Goal: Task Accomplishment & Management: Manage account settings

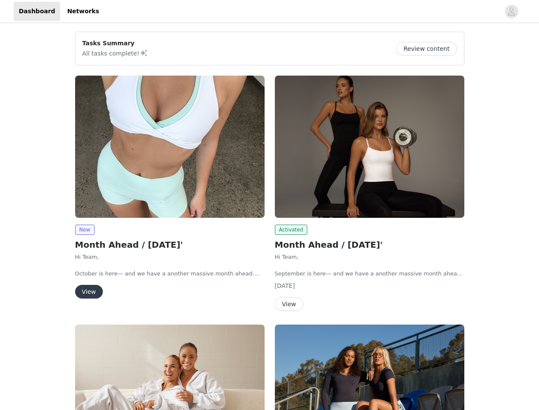
click at [270, 205] on div "Activated Month Ahead / [DATE]' Hi Team, September is here— and we have a anoth…" at bounding box center [370, 194] width 200 height 249
click at [269, 12] on div at bounding box center [302, 11] width 396 height 19
click at [512, 12] on icon "avatar" at bounding box center [512, 12] width 8 height 14
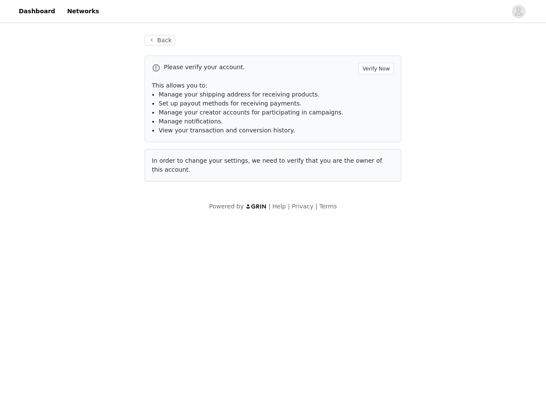
click at [430, 49] on div "Back Please verify your account. Verify Now This allows you to: Manage your shi…" at bounding box center [273, 123] width 546 height 196
click at [170, 146] on div "Please verify your account. Verify Now This allows you to: Manage your shipping…" at bounding box center [273, 118] width 257 height 126
click at [85, 230] on body "Dashboard Networks Back Please verify your account. Verify Now This allows you …" at bounding box center [273, 205] width 546 height 410
click at [88, 292] on body "Dashboard Networks Back Please verify your account. Verify Now This allows you …" at bounding box center [273, 205] width 546 height 410
click at [370, 146] on div "Please verify your account. Verify Now This allows you to: Manage your shipping…" at bounding box center [273, 118] width 257 height 126
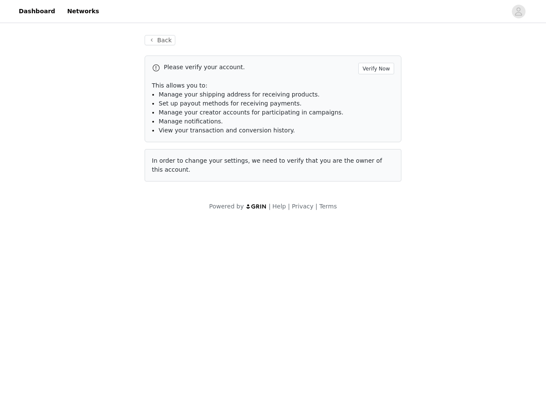
click at [290, 230] on body "Dashboard Networks Back Please verify your account. Verify Now This allows you …" at bounding box center [273, 205] width 546 height 410
click at [289, 304] on body "Dashboard Networks Back Please verify your account. Verify Now This allows you …" at bounding box center [273, 205] width 546 height 410
